Goal: Contribute content

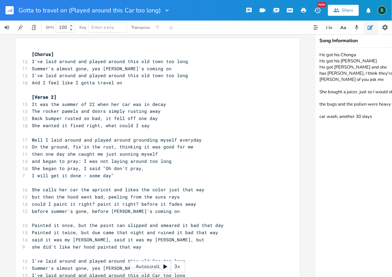
click at [374, 116] on textarea "He got his Chonga He got his [PERSON_NAME] He got [PERSON_NAME] and she has [PE…" at bounding box center [383, 162] width 137 height 229
click at [11, 9] on rect "button" at bounding box center [9, 10] width 8 height 8
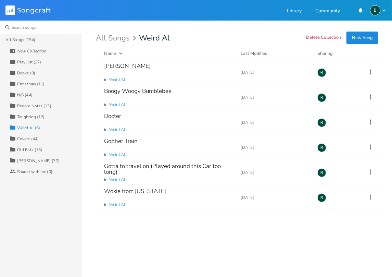
click at [18, 28] on input at bounding box center [41, 28] width 82 height 14
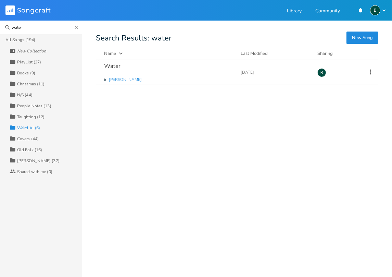
type input "water"
click at [116, 65] on div "Water" at bounding box center [112, 66] width 16 height 6
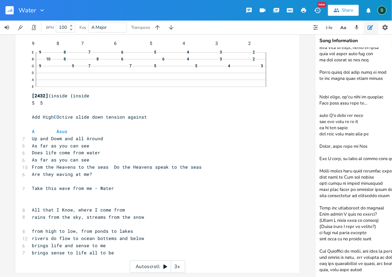
scroll to position [159, 0]
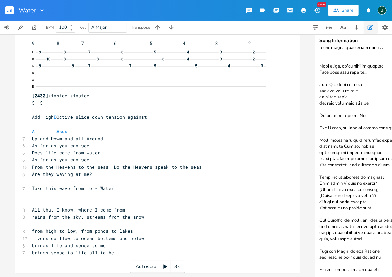
click at [196, 163] on pre "From the Heavens to the seas Do the Heavens speak to the seas" at bounding box center [153, 166] width 247 height 7
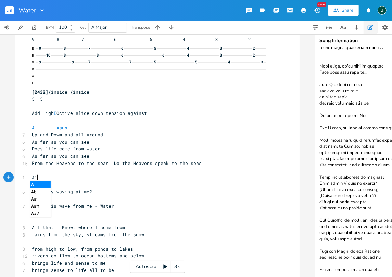
scroll to position [0, 4]
type textarea "All that we know"
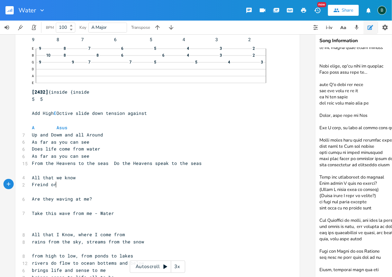
scroll to position [0, 18]
type textarea "Freind or foe"
click at [40, 183] on span "Freind or foe" at bounding box center [50, 184] width 36 height 6
type textarea "ie"
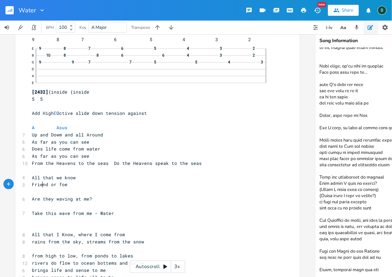
scroll to position [0, 3]
click at [65, 183] on pre "Friend or foe" at bounding box center [153, 184] width 247 height 7
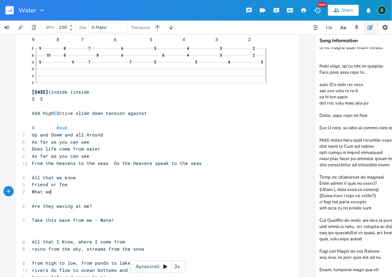
scroll to position [0, 20]
type textarea "What we now"
type textarea "know"
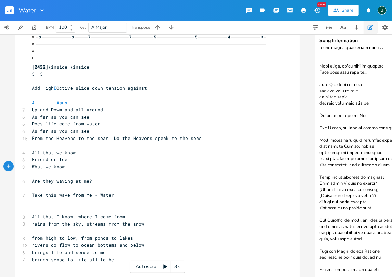
scroll to position [141, 0]
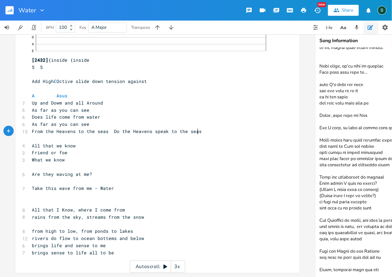
click at [196, 128] on pre "From the Heavens to the seas Do the Heavens speak to the seas" at bounding box center [153, 131] width 247 height 7
click at [376, 264] on textarea at bounding box center [383, 162] width 137 height 229
type textarea "We live in a World of waves from sunlight to brain sight take this wave from me…"
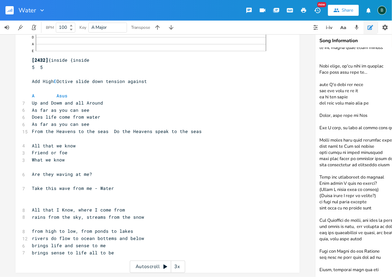
click at [63, 156] on pre "What we know" at bounding box center [153, 159] width 247 height 7
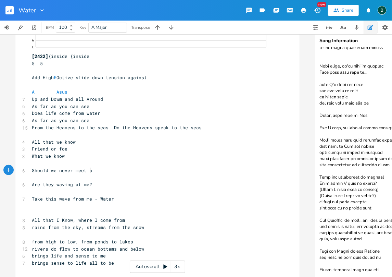
scroll to position [0, 49]
type textarea "Should we never meet again"
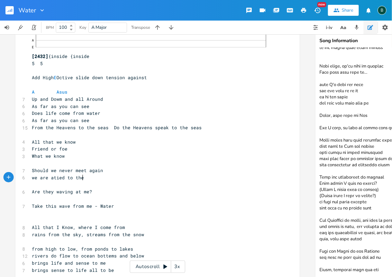
scroll to position [0, 39]
type textarea "we are atied to the end of water"
click at [52, 176] on span "we are atied to the end of water" at bounding box center [76, 177] width 88 height 6
type textarea "all"
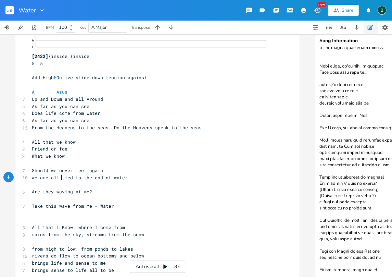
scroll to position [0, 5]
click at [124, 176] on pre "we are all tied to the end of water" at bounding box center [153, 177] width 247 height 7
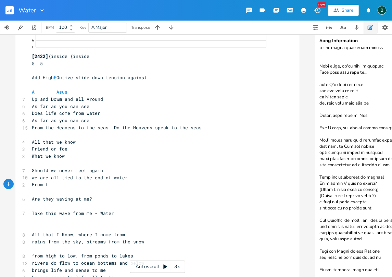
type textarea "From tm"
type textarea "ime to fast, from time to slow"
click at [125, 183] on span "From time to fast, from time to slow" at bounding box center [81, 184] width 99 height 6
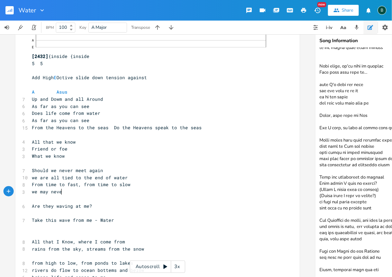
scroll to position [0, 28]
type textarea "we may never know where we go"
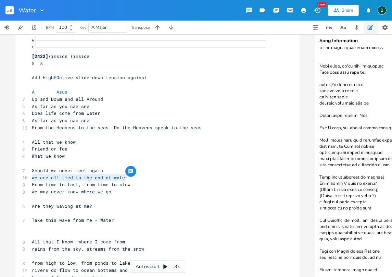
drag, startPoint x: 123, startPoint y: 177, endPoint x: 30, endPoint y: 177, distance: 92.4
click at [32, 177] on span "we are all tied to the end of water" at bounding box center [80, 177] width 96 height 6
type textarea "​"
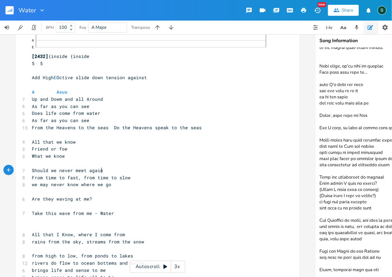
click at [108, 185] on pre "we may never know where we go" at bounding box center [153, 184] width 247 height 7
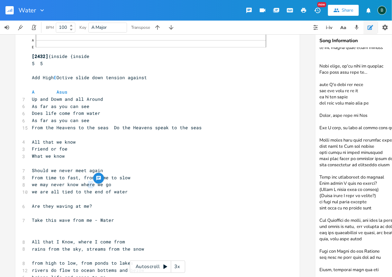
drag, startPoint x: 91, startPoint y: 185, endPoint x: 86, endPoint y: 184, distance: 5.1
click at [86, 184] on span "we may never know where we go" at bounding box center [71, 184] width 79 height 6
type textarea "n"
click at [32, 191] on span "we are all tied to the end of water" at bounding box center [80, 191] width 96 height 6
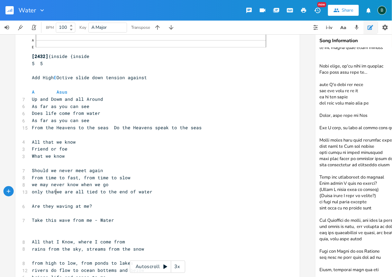
type textarea "only that"
click at [99, 191] on span "only that we are all tied to the end of water" at bounding box center [93, 191] width 123 height 6
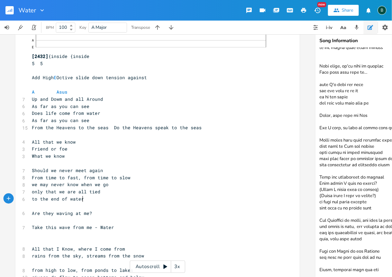
click at [80, 198] on span "to the end of water" at bounding box center [58, 198] width 52 height 6
type textarea ", water"
drag, startPoint x: 99, startPoint y: 170, endPoint x: 29, endPoint y: 167, distance: 69.2
click at [30, 167] on pre "Should we never meet again" at bounding box center [153, 170] width 247 height 7
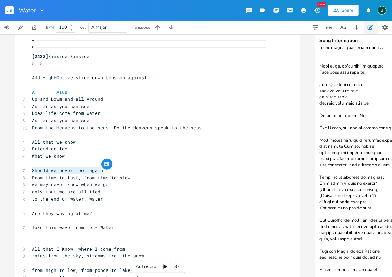
type textarea "​"
click at [126, 177] on pre "From time to fast, from time to slow" at bounding box center [153, 177] width 247 height 7
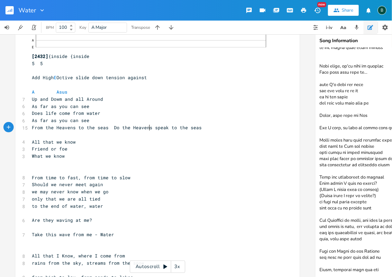
click at [149, 128] on span "From the Heavens to the seas Do the Heavens speak to the seas" at bounding box center [117, 127] width 170 height 6
type textarea "9"
type textarea "(clouds0"
